Goal: Information Seeking & Learning: Learn about a topic

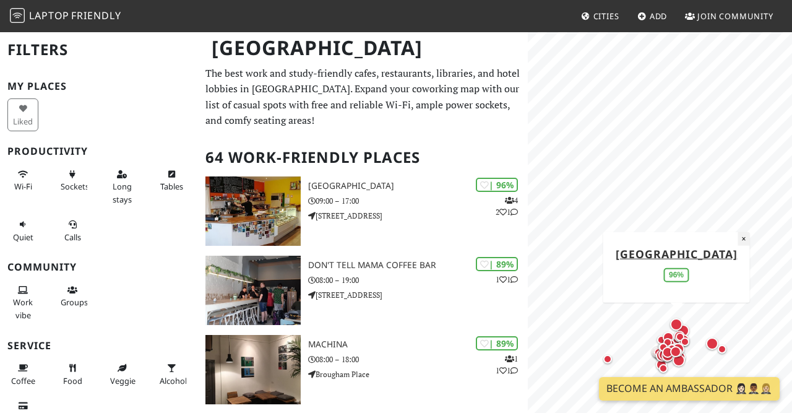
click at [738, 239] on button "×" at bounding box center [744, 238] width 12 height 14
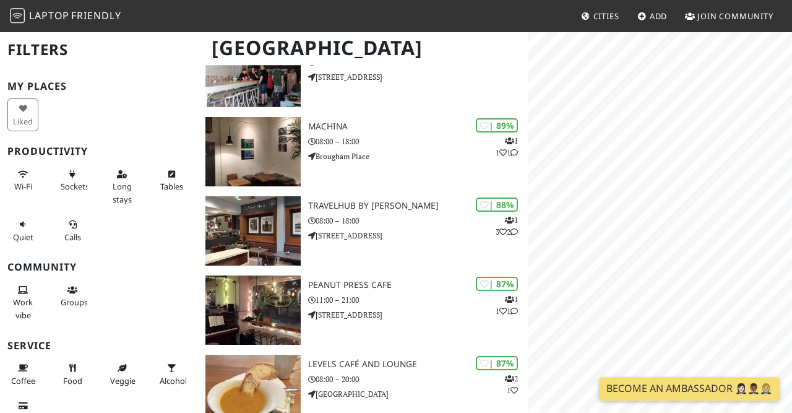
click at [605, 16] on span "Cities" at bounding box center [606, 16] width 26 height 11
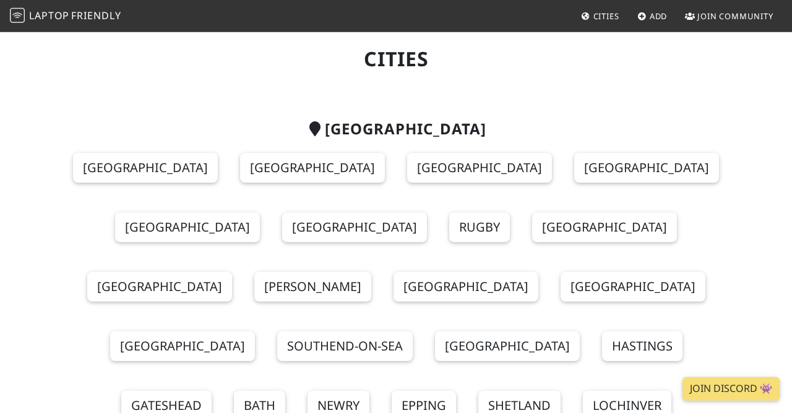
scroll to position [33, 0]
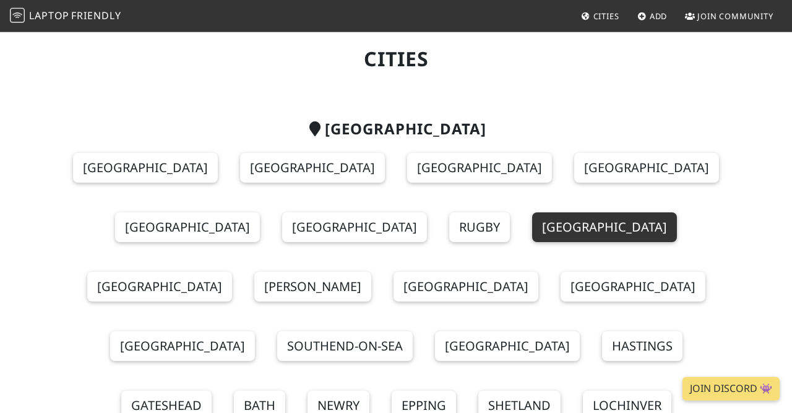
click at [532, 229] on link "Cambridge" at bounding box center [604, 227] width 145 height 30
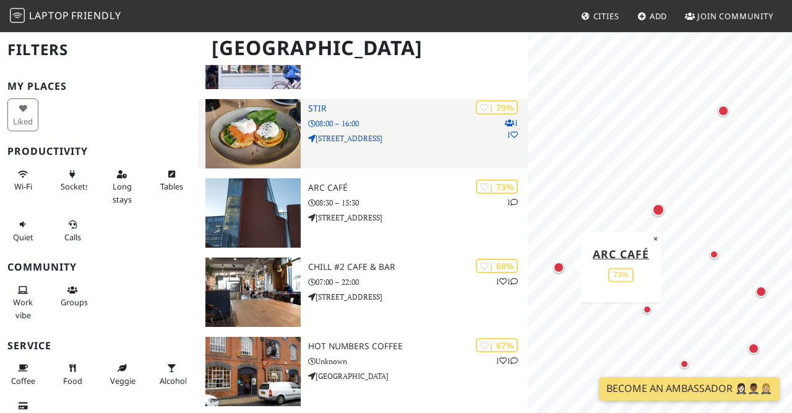
scroll to position [157, 0]
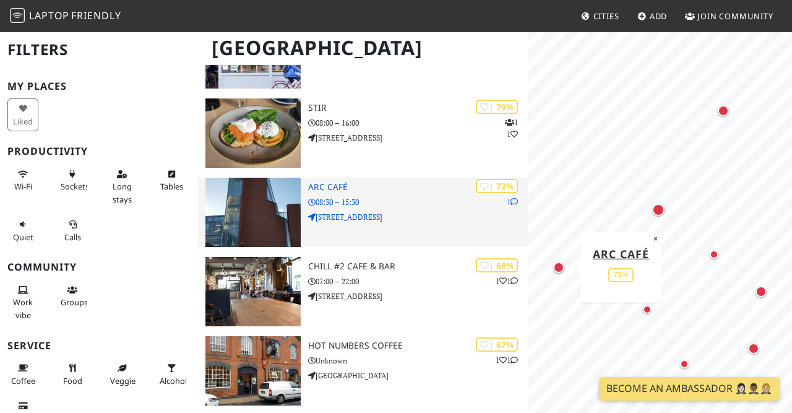
click at [414, 217] on p "7 West Road" at bounding box center [418, 217] width 220 height 12
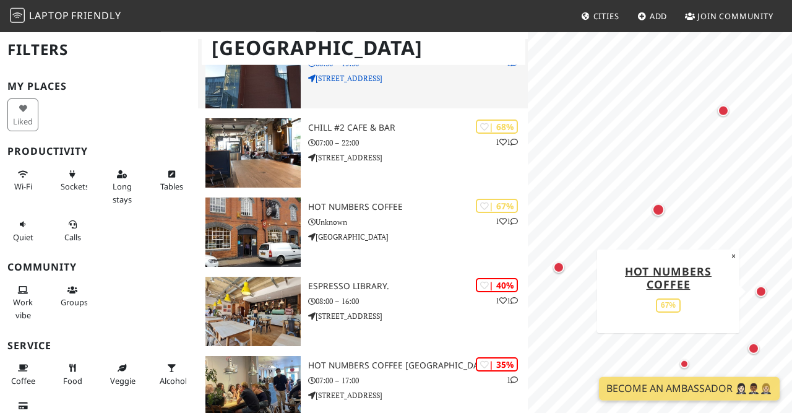
scroll to position [385, 0]
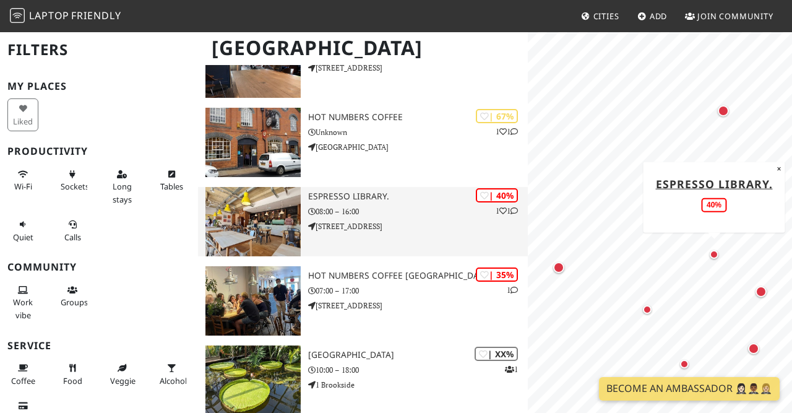
click at [380, 204] on div "| 40% 1 1 Espresso Library. 08:00 – 16:00 210 East Road" at bounding box center [418, 221] width 220 height 69
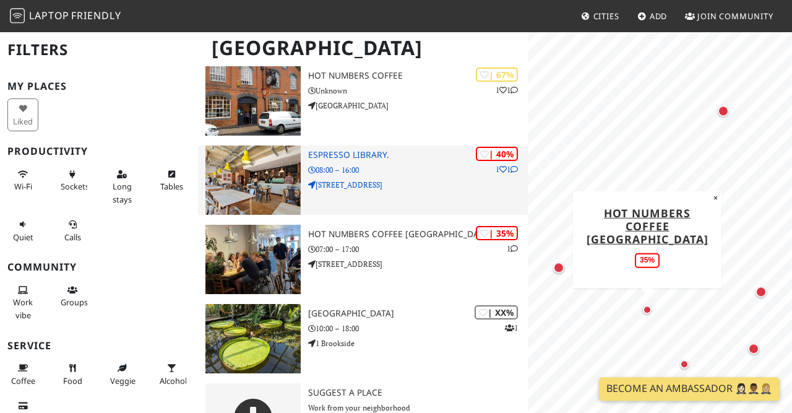
scroll to position [432, 0]
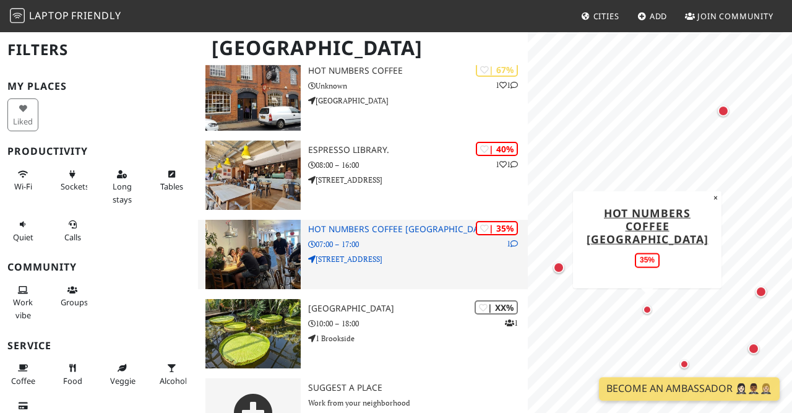
click at [420, 246] on p "07:00 – 17:00" at bounding box center [418, 244] width 220 height 12
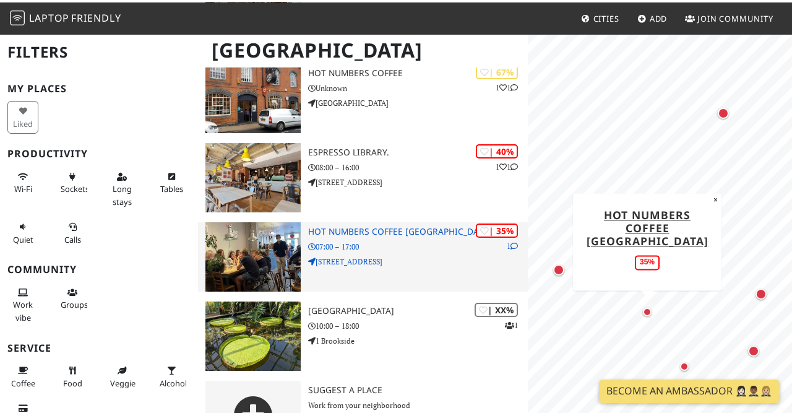
scroll to position [476, 0]
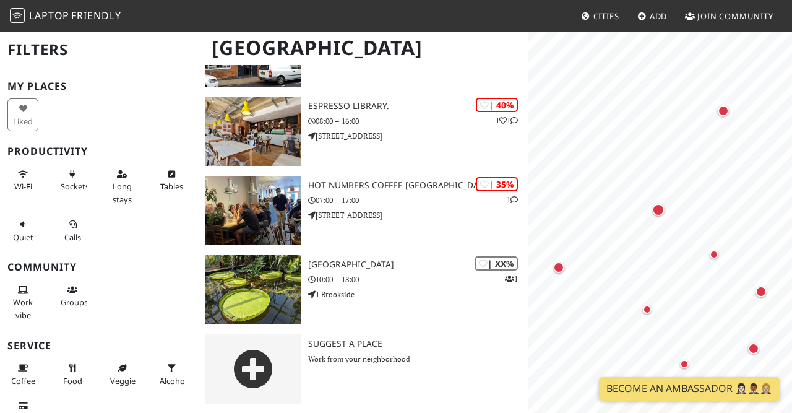
click at [612, 22] on link "Cities" at bounding box center [600, 16] width 48 height 22
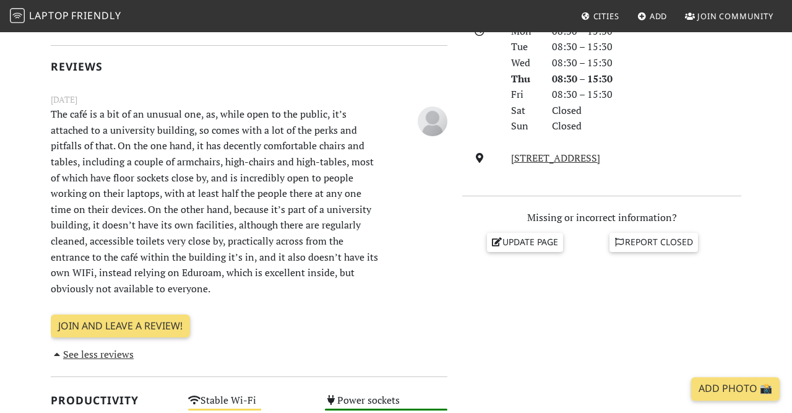
scroll to position [361, 0]
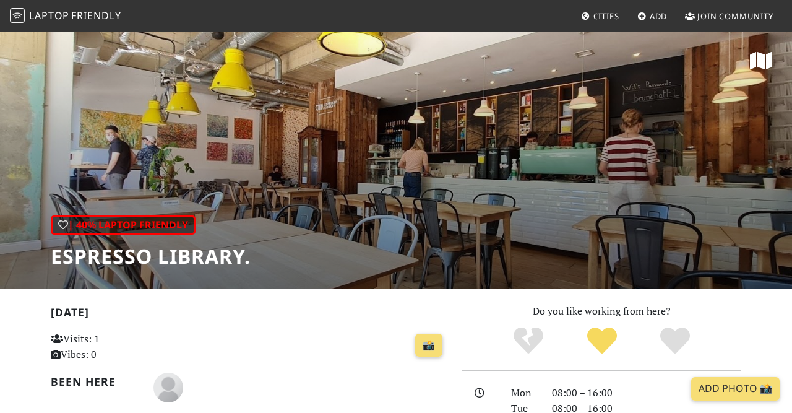
scroll to position [272, 0]
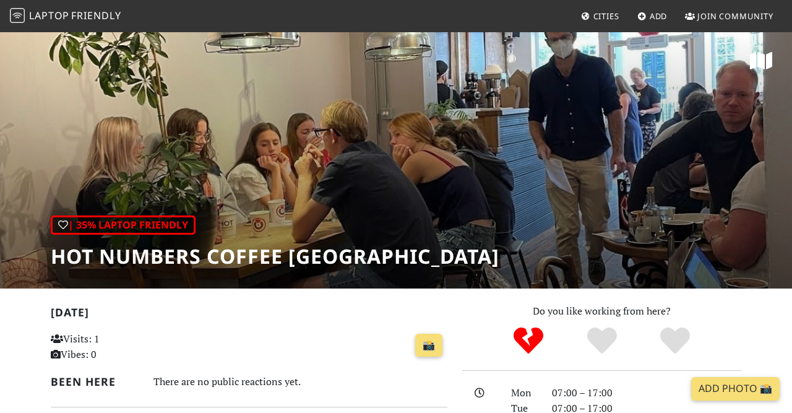
scroll to position [292, 0]
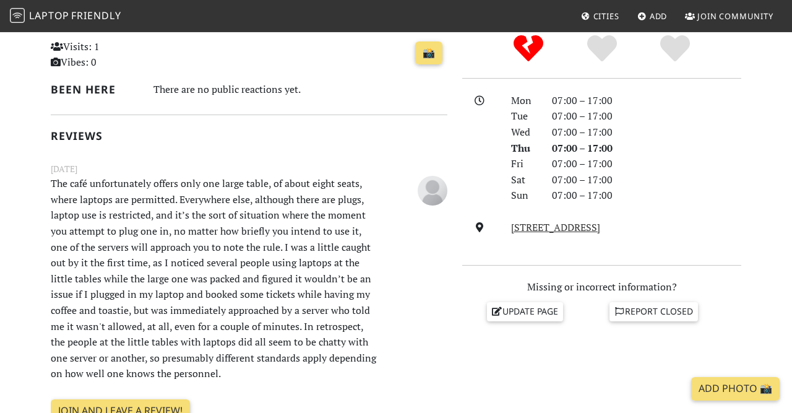
click at [272, 192] on p "The café unfortunately offers only one large table, of about eight seats, where…" at bounding box center [214, 279] width 343 height 206
drag, startPoint x: 272, startPoint y: 192, endPoint x: 186, endPoint y: 196, distance: 86.1
click at [186, 196] on p "The café unfortunately offers only one large table, of about eight seats, where…" at bounding box center [214, 279] width 343 height 206
click at [187, 197] on p "The café unfortunately offers only one large table, of about eight seats, where…" at bounding box center [214, 279] width 343 height 206
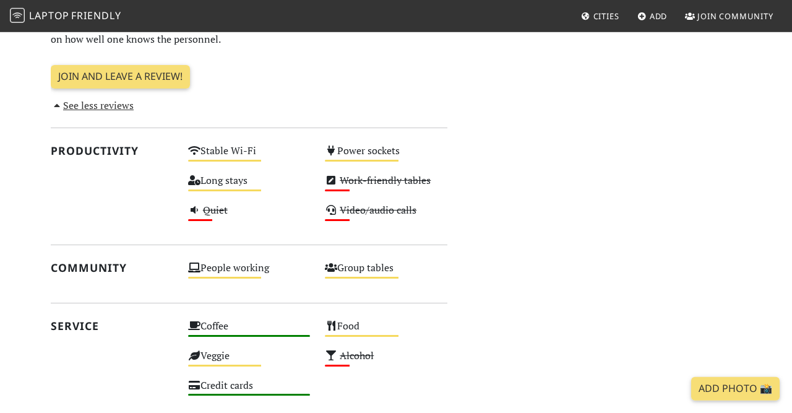
scroll to position [632, 0]
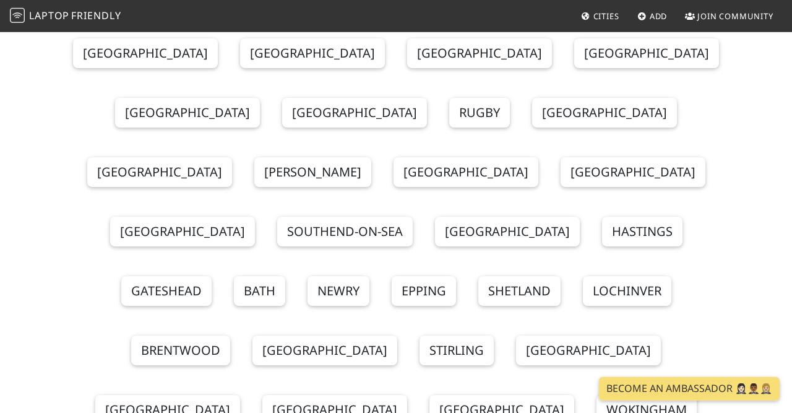
scroll to position [144, 0]
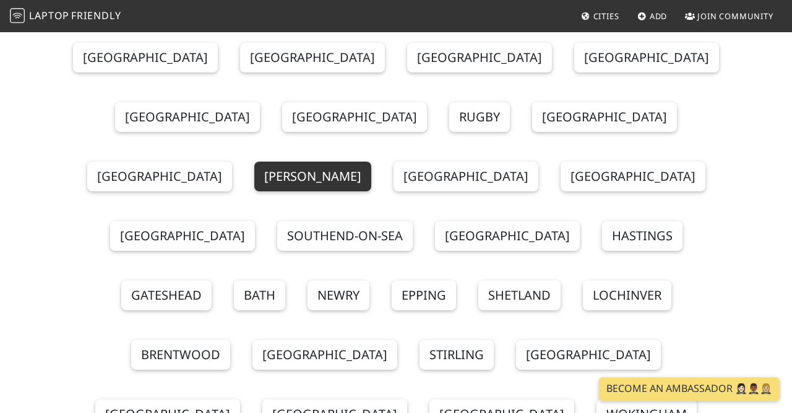
click at [371, 161] on link "Preston" at bounding box center [312, 176] width 117 height 30
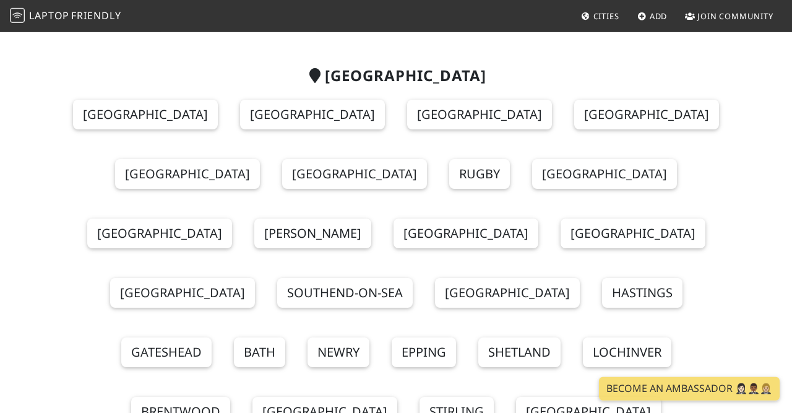
scroll to position [84, 0]
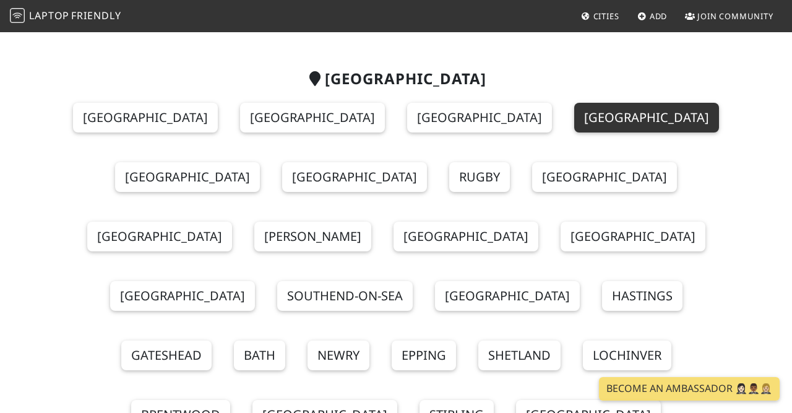
click at [574, 127] on link "[GEOGRAPHIC_DATA]" at bounding box center [646, 118] width 145 height 30
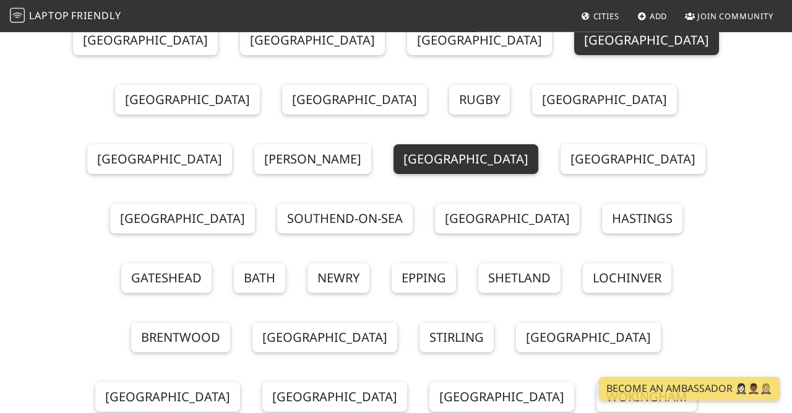
scroll to position [160, 0]
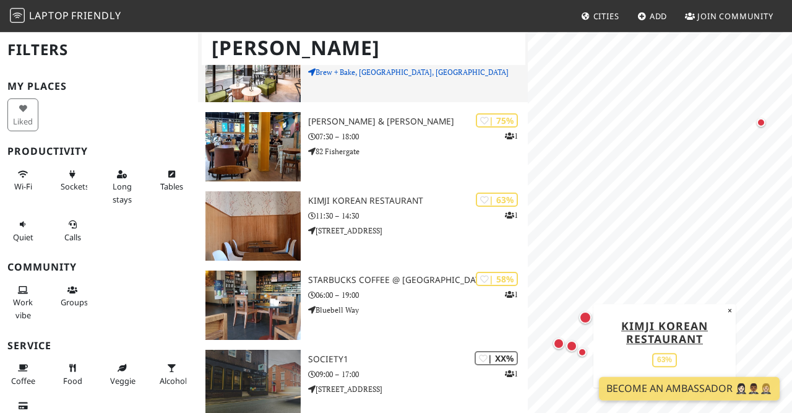
scroll to position [238, 0]
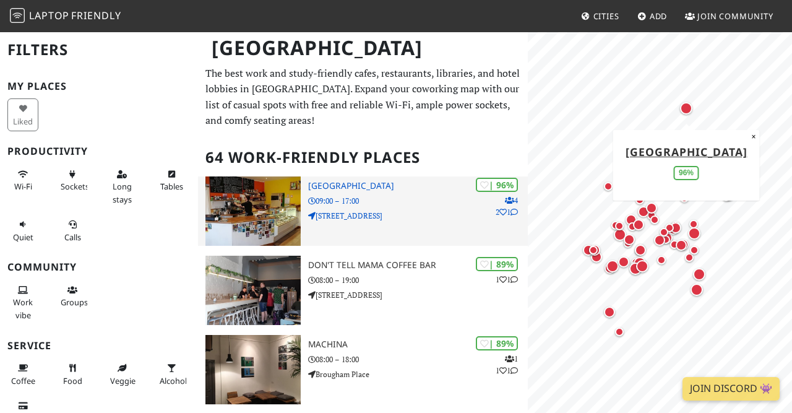
click at [413, 210] on div "| 96% 4 2 1 North Fort Cafe 09:00 – 17:00 19 N Fort St" at bounding box center [418, 210] width 220 height 69
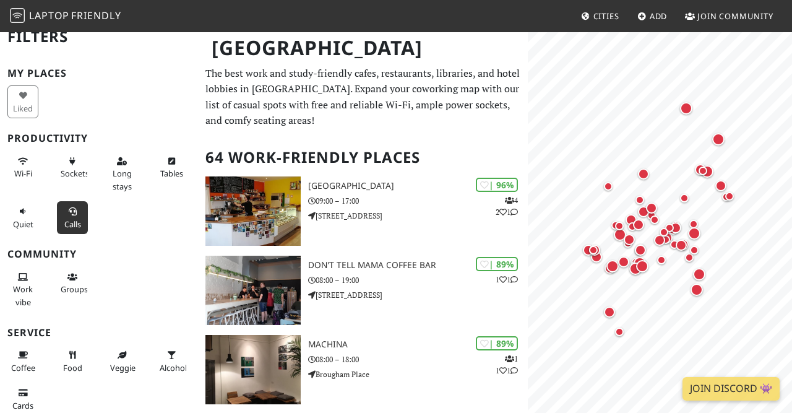
scroll to position [11, 0]
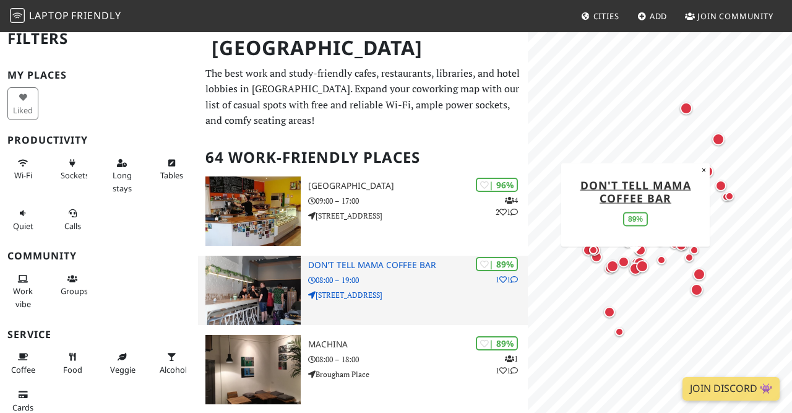
click at [324, 281] on p "08:00 – 19:00" at bounding box center [418, 280] width 220 height 12
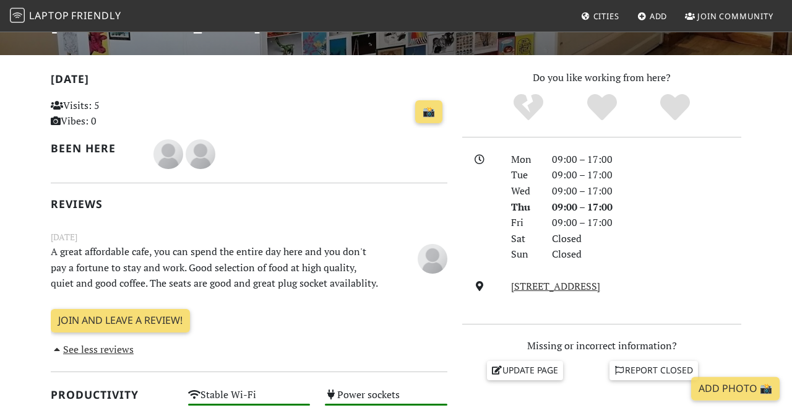
scroll to position [234, 0]
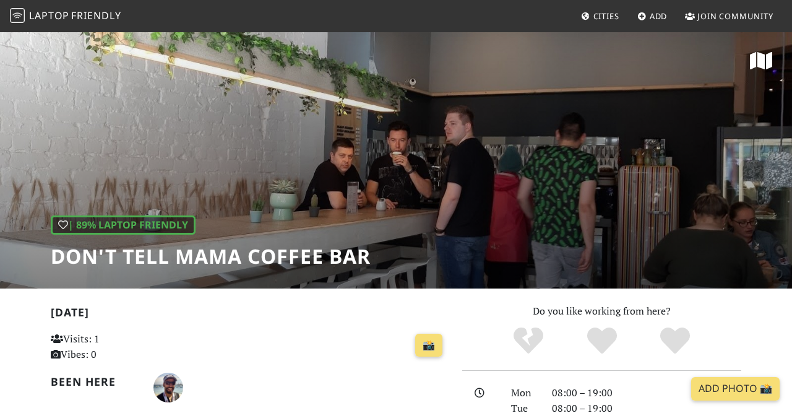
scroll to position [173, 0]
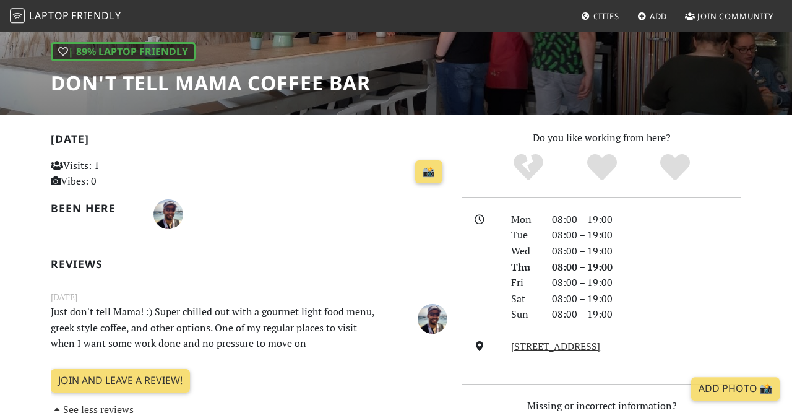
click at [204, 324] on p "Just don't tell Mama! :) Super chilled out with a gourmet light food menu, gree…" at bounding box center [214, 328] width 343 height 48
drag, startPoint x: 204, startPoint y: 324, endPoint x: 137, endPoint y: 327, distance: 67.5
click at [137, 327] on p "Just don't tell Mama! :) Super chilled out with a gourmet light food menu, gree…" at bounding box center [214, 328] width 343 height 48
click at [100, 327] on p "Just don't tell Mama! :) Super chilled out with a gourmet light food menu, gree…" at bounding box center [214, 328] width 343 height 48
drag, startPoint x: 100, startPoint y: 327, endPoint x: 164, endPoint y: 325, distance: 64.4
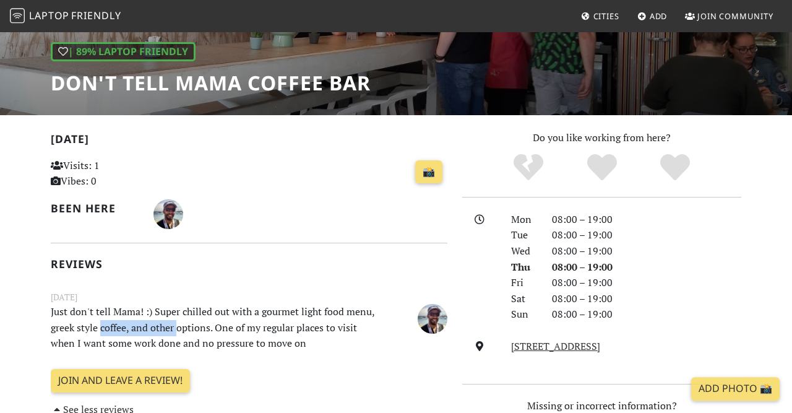
click at [164, 325] on p "Just don't tell Mama! :) Super chilled out with a gourmet light food menu, gree…" at bounding box center [214, 328] width 343 height 48
click at [196, 322] on p "Just don't tell Mama! :) Super chilled out with a gourmet light food menu, gree…" at bounding box center [214, 328] width 343 height 48
drag, startPoint x: 196, startPoint y: 322, endPoint x: 110, endPoint y: 328, distance: 86.8
click at [110, 328] on p "Just don't tell Mama! :) Super chilled out with a gourmet light food menu, gree…" at bounding box center [214, 328] width 343 height 48
click at [113, 328] on p "Just don't tell Mama! :) Super chilled out with a gourmet light food menu, gree…" at bounding box center [214, 328] width 343 height 48
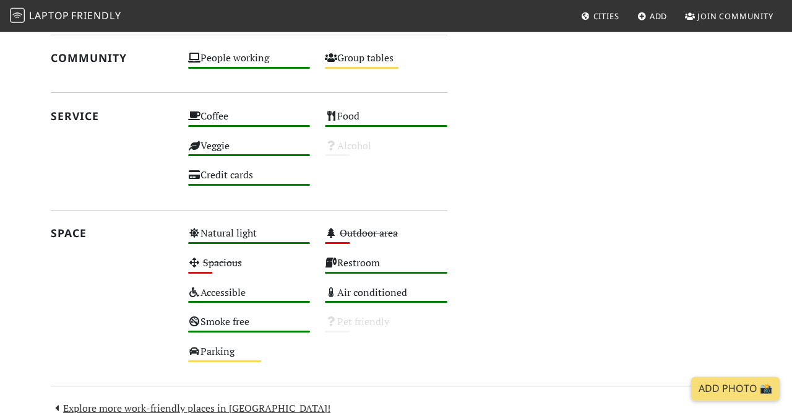
scroll to position [820, 0]
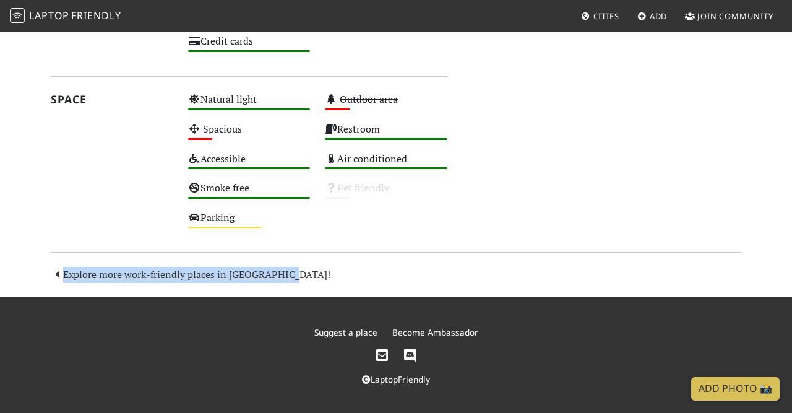
drag, startPoint x: 121, startPoint y: 234, endPoint x: 282, endPoint y: 283, distance: 168.1
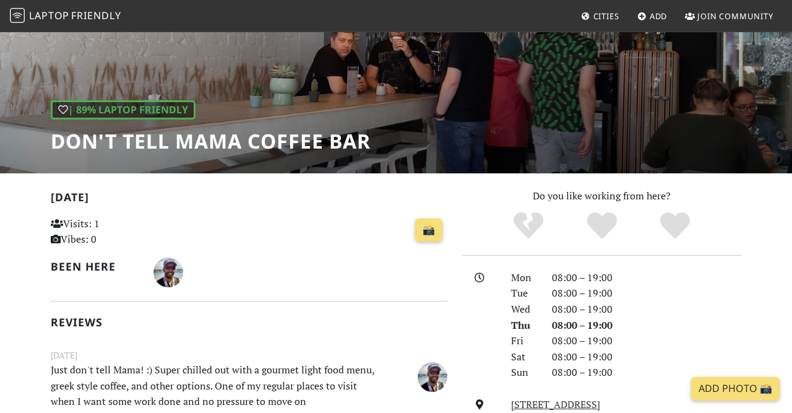
scroll to position [0, 0]
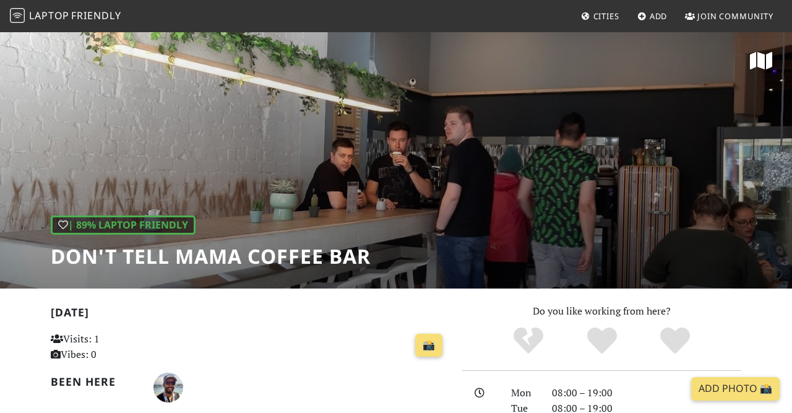
drag, startPoint x: 541, startPoint y: 195, endPoint x: 402, endPoint y: 259, distance: 153.4
click at [402, 259] on div "| 89% Laptop Friendly Don't tell Mama Coffee Bar" at bounding box center [396, 159] width 792 height 257
click at [90, 312] on h2 "[DATE]" at bounding box center [249, 315] width 397 height 18
drag, startPoint x: 90, startPoint y: 312, endPoint x: 95, endPoint y: 367, distance: 54.7
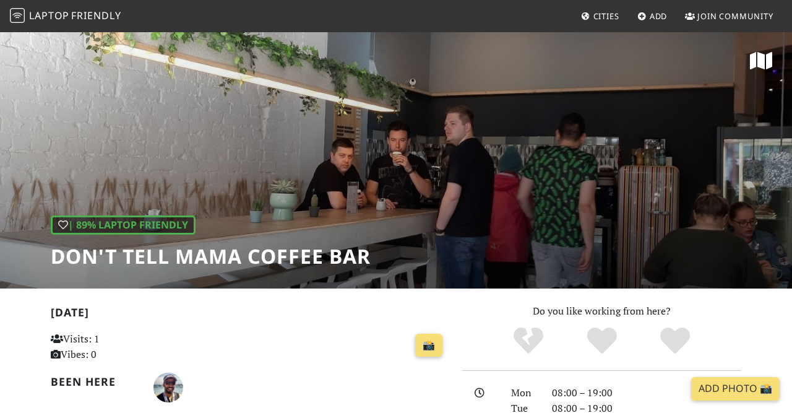
drag, startPoint x: 95, startPoint y: 367, endPoint x: 93, endPoint y: 356, distance: 11.3
click at [93, 356] on div "Visits: 1 Vibes: 0" at bounding box center [111, 351] width 137 height 44
click at [93, 356] on p "Visits: 1 Vibes: 0" at bounding box center [112, 347] width 122 height 32
drag, startPoint x: 93, startPoint y: 356, endPoint x: 61, endPoint y: 322, distance: 46.4
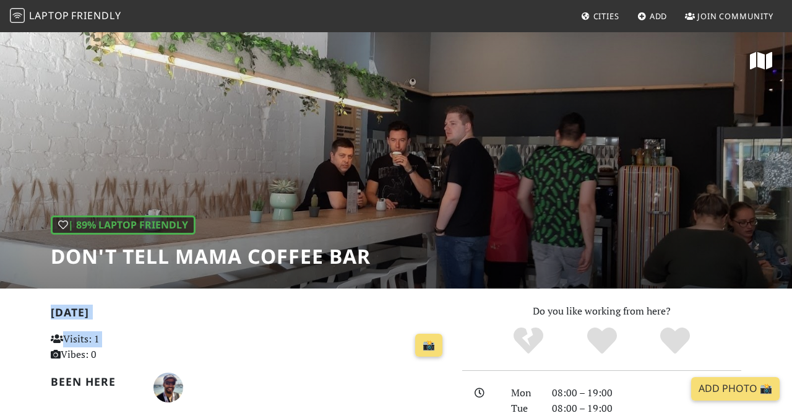
drag, startPoint x: 61, startPoint y: 322, endPoint x: 75, endPoint y: 320, distance: 13.8
click at [75, 320] on h2 "[DATE]" at bounding box center [249, 315] width 397 height 18
click at [180, 12] on nav "Laptop Friendly Cities Add Join Community" at bounding box center [396, 16] width 792 height 32
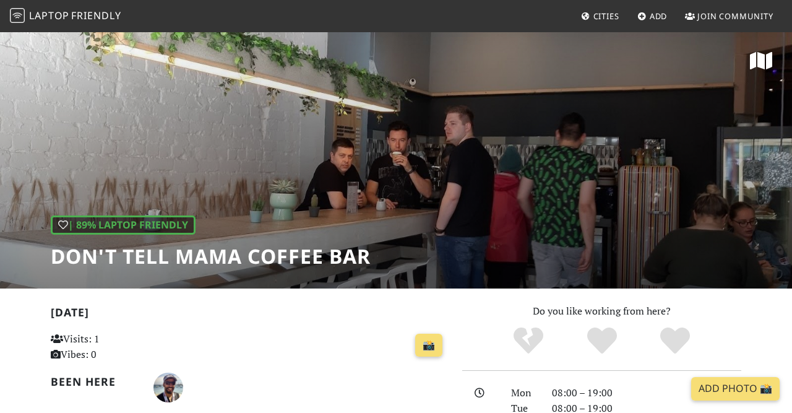
click at [94, 48] on div "| 89% Laptop Friendly Don't tell Mama Coffee Bar" at bounding box center [396, 159] width 792 height 257
